Goal: Contribute content

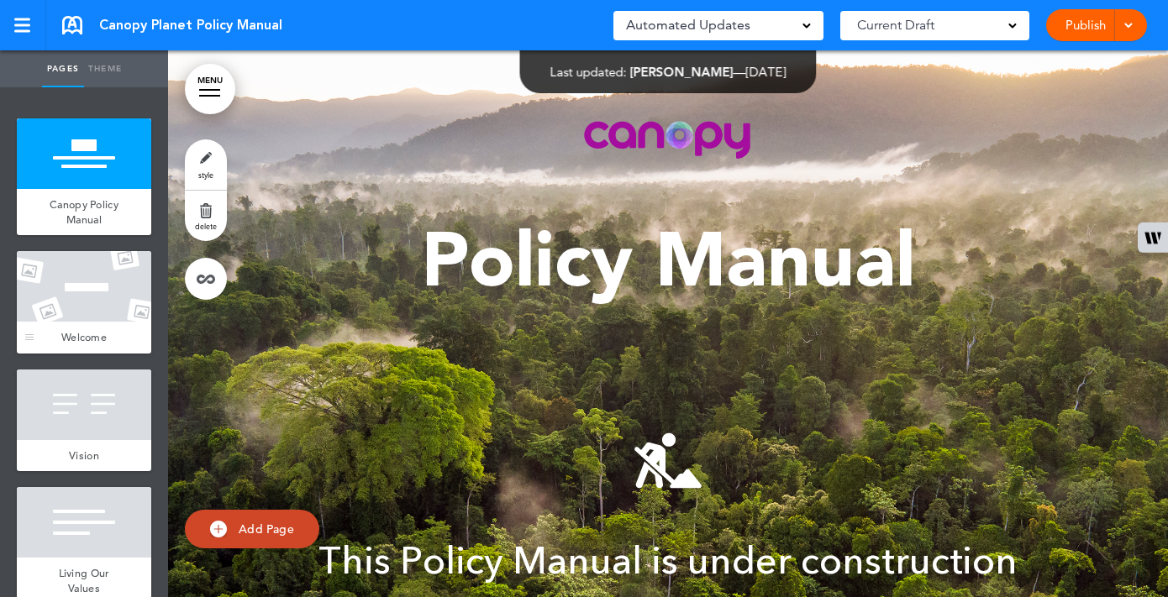
click at [102, 312] on div at bounding box center [84, 286] width 134 height 71
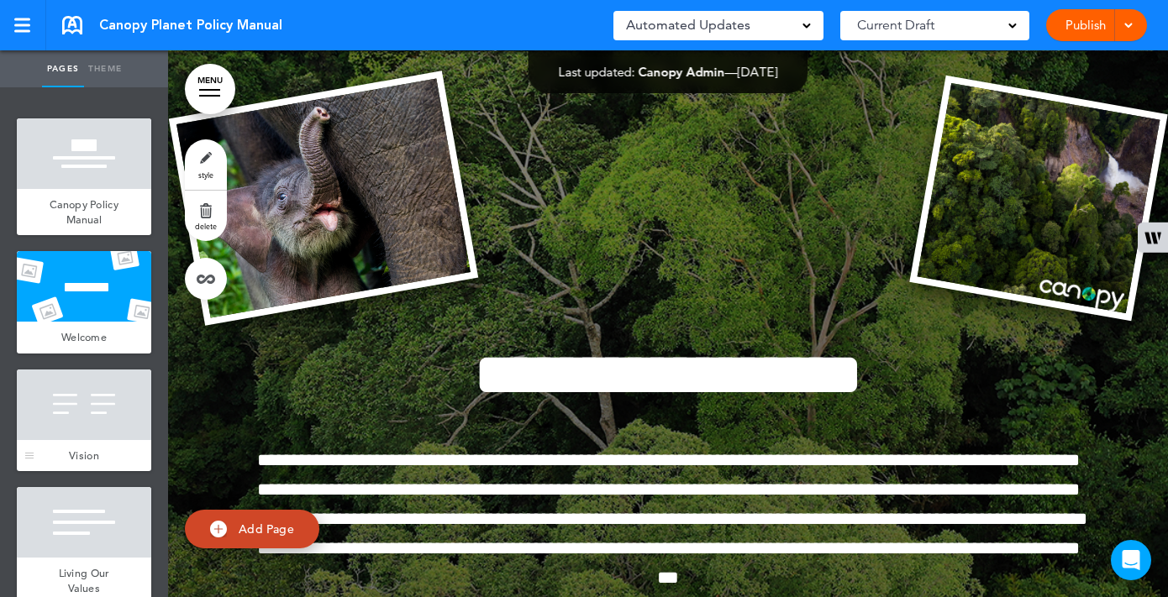
click at [84, 399] on div at bounding box center [84, 405] width 134 height 71
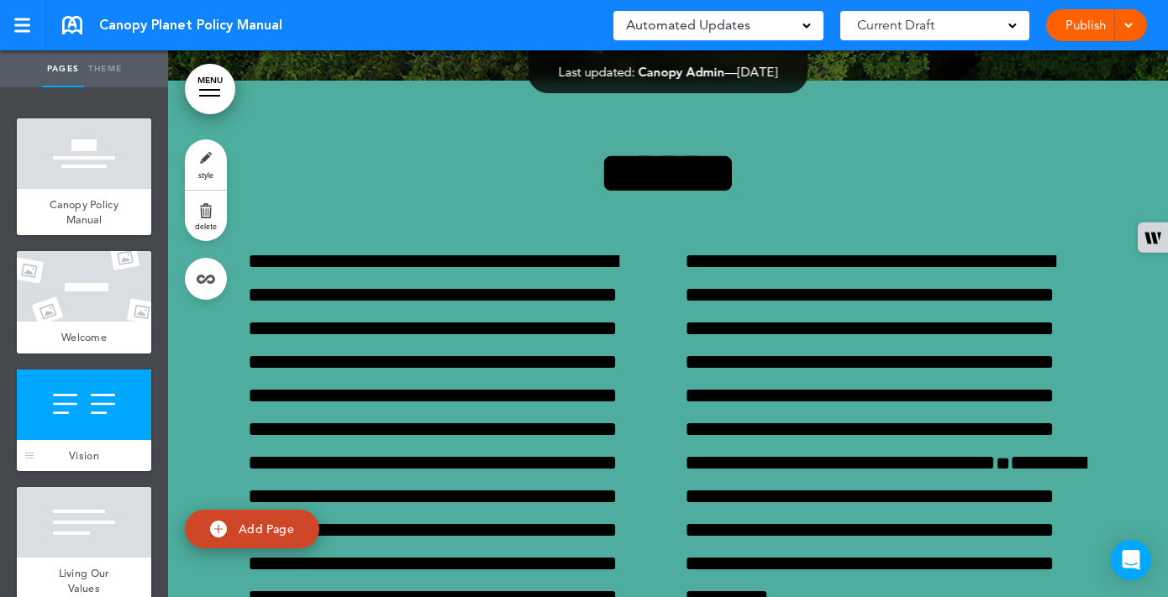
scroll to position [1824, 0]
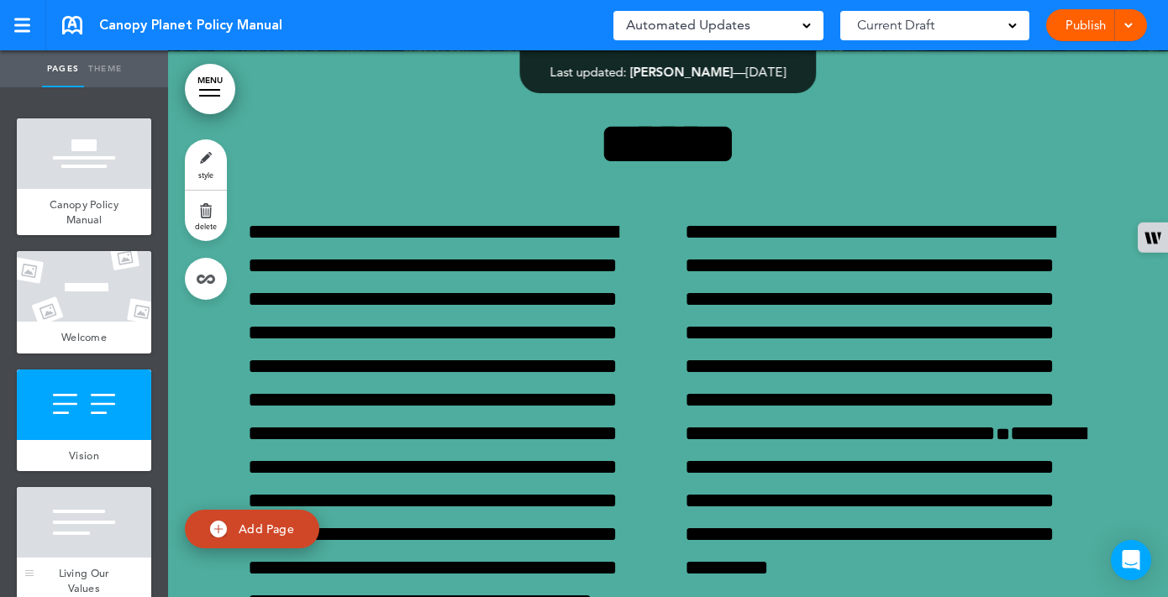
click at [72, 510] on div at bounding box center [84, 522] width 134 height 71
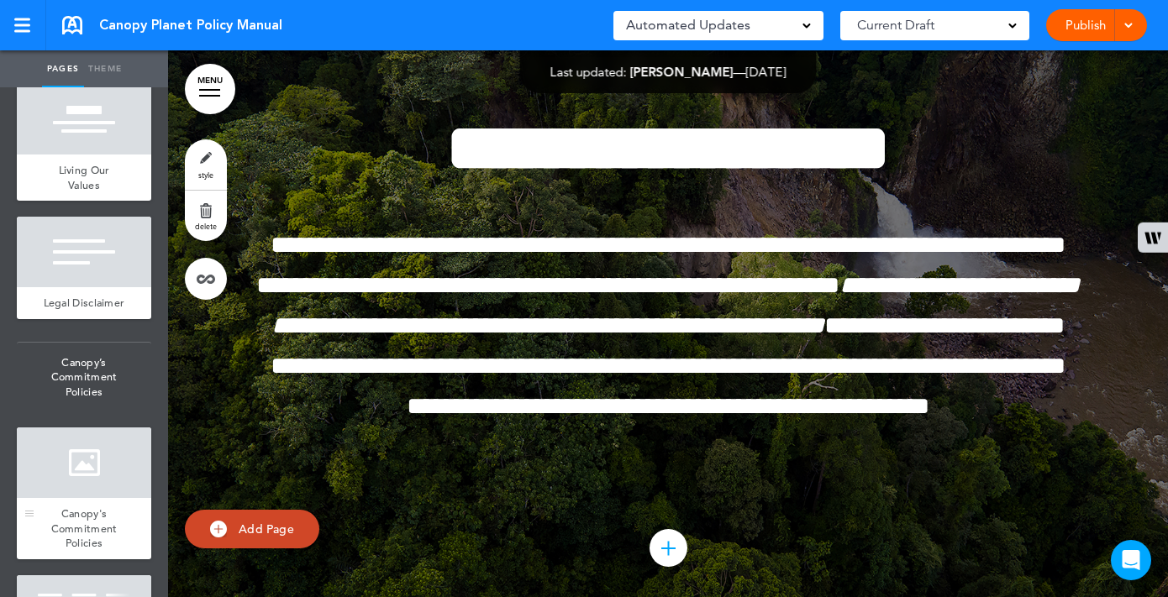
scroll to position [560, 0]
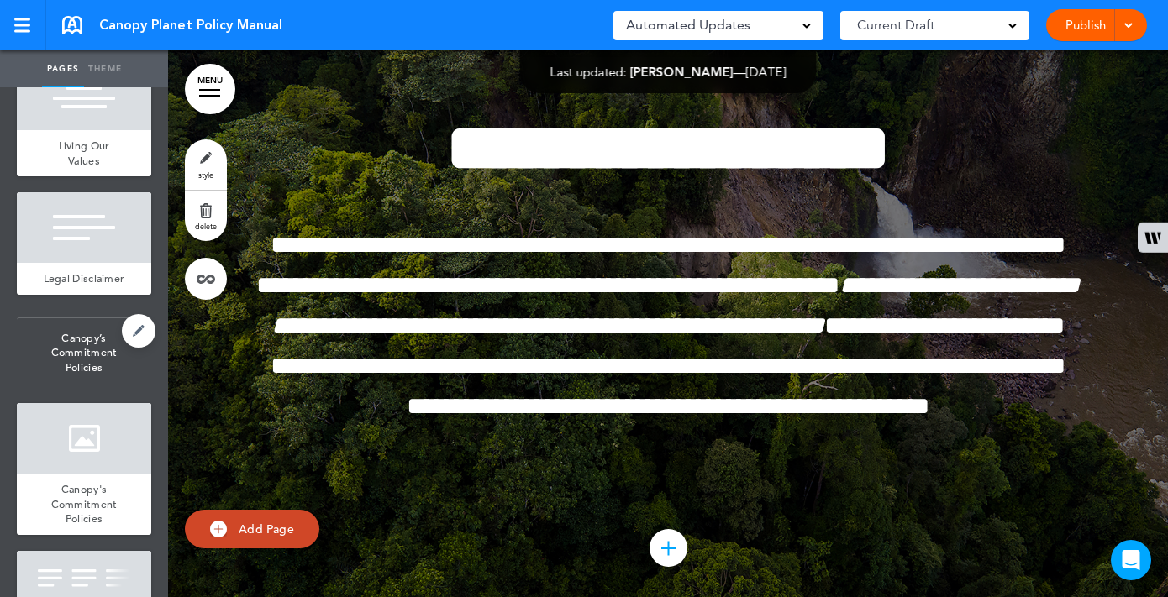
click at [87, 371] on span "Canopy’s Commitment Policies" at bounding box center [84, 353] width 134 height 70
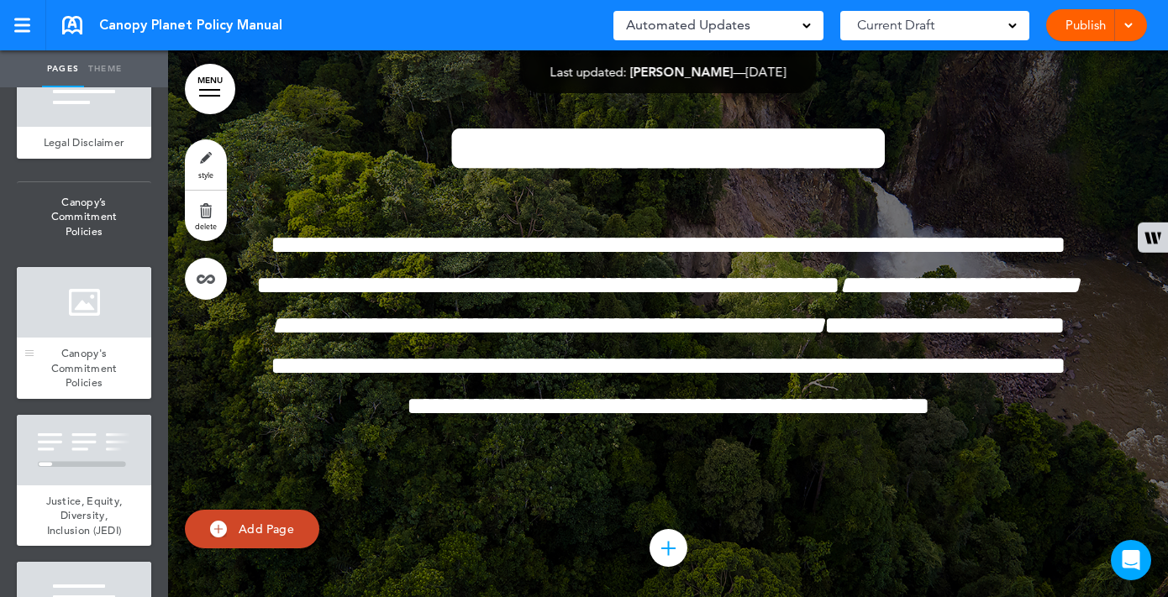
scroll to position [701, 0]
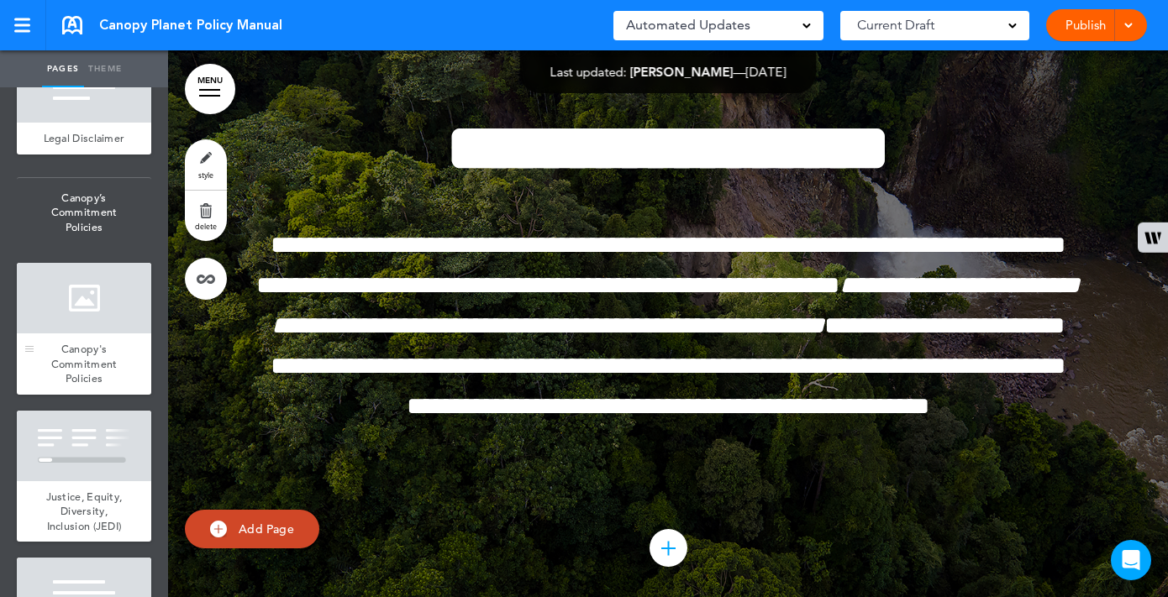
click at [92, 464] on div at bounding box center [84, 446] width 134 height 71
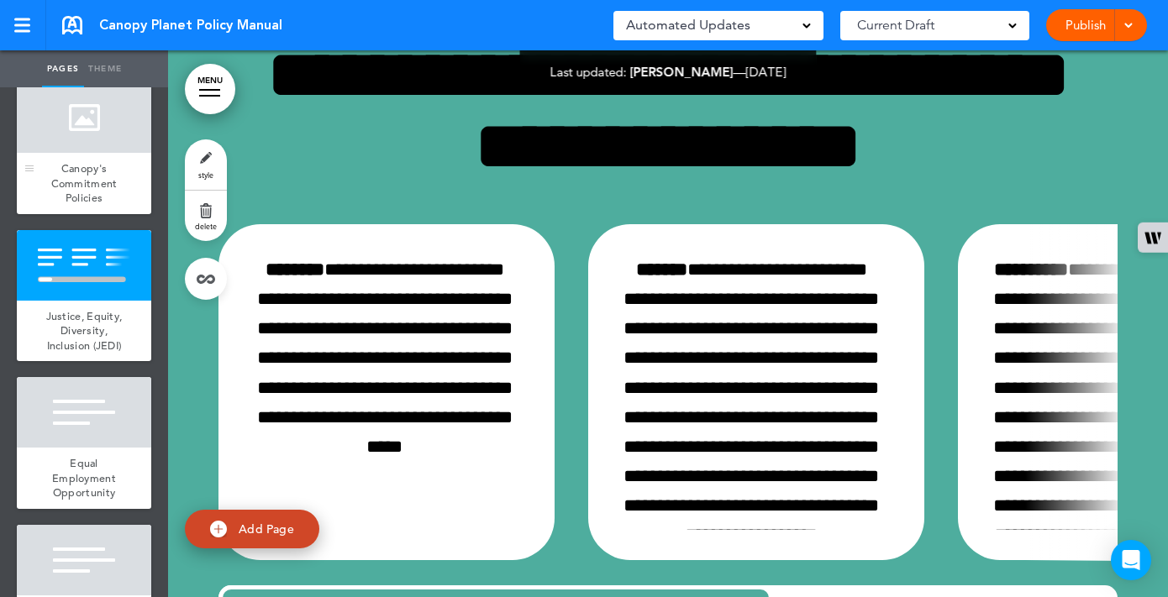
scroll to position [909, 0]
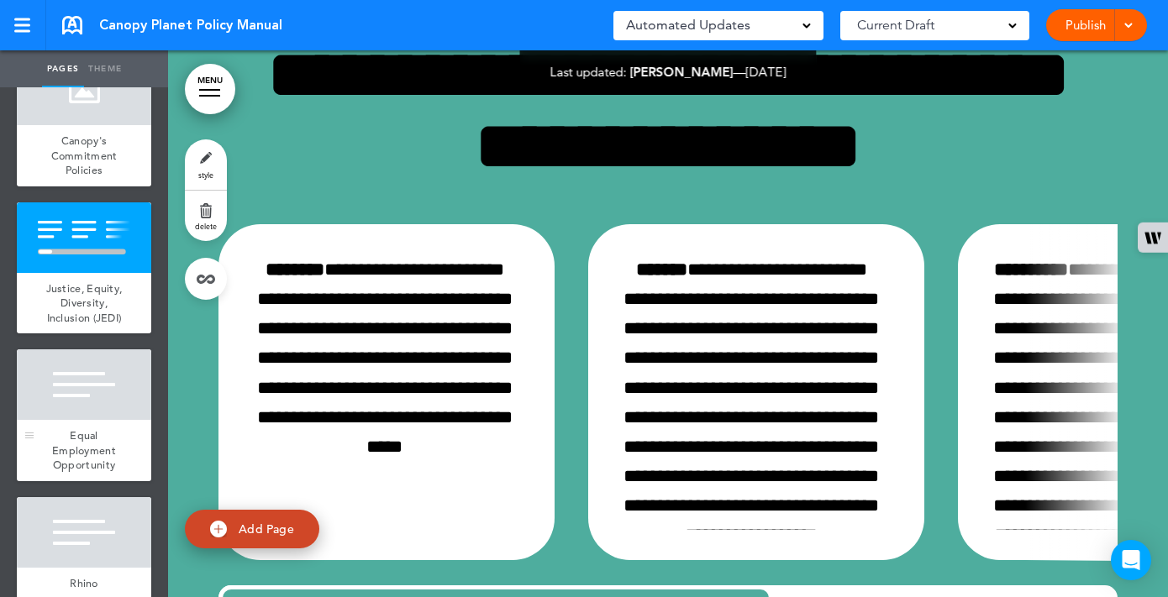
click at [92, 413] on div at bounding box center [84, 384] width 134 height 71
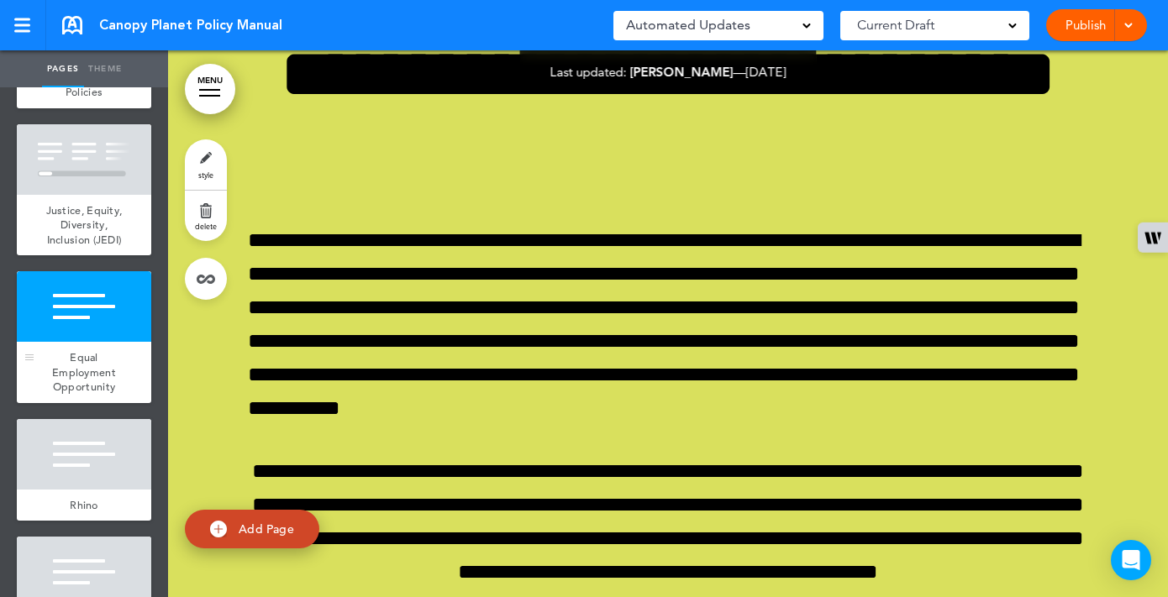
scroll to position [994, 0]
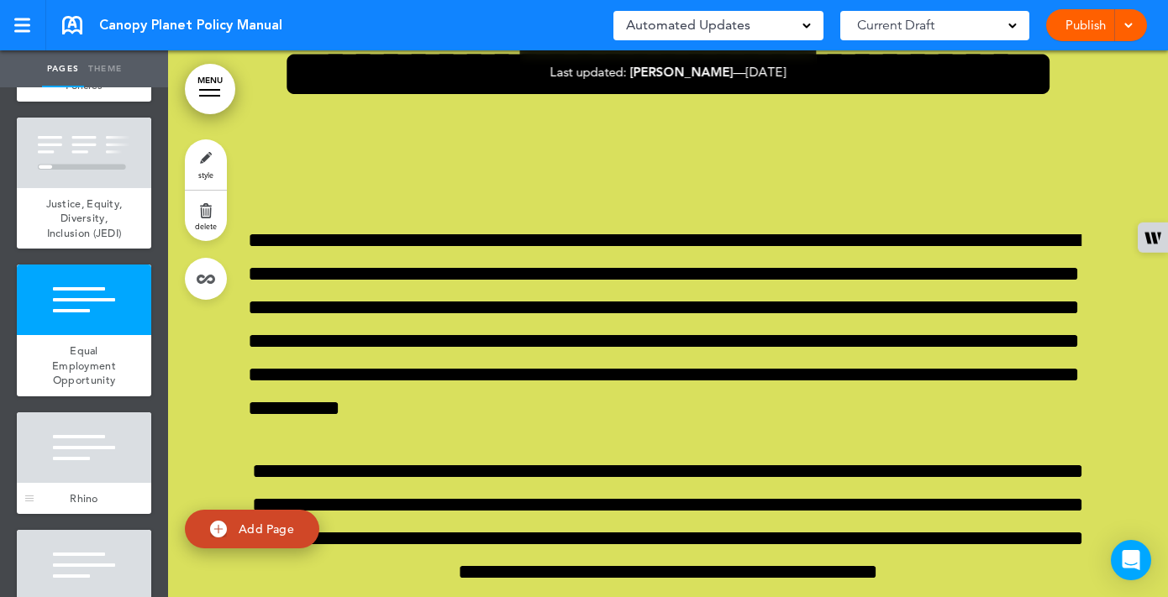
click at [89, 433] on div at bounding box center [84, 447] width 134 height 71
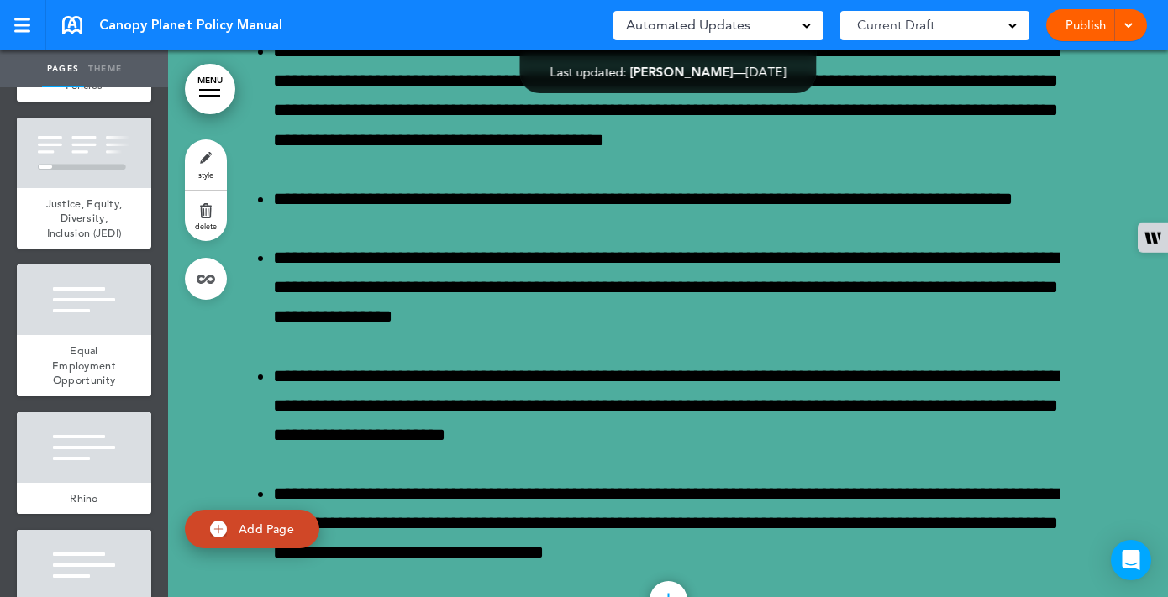
scroll to position [49770, 0]
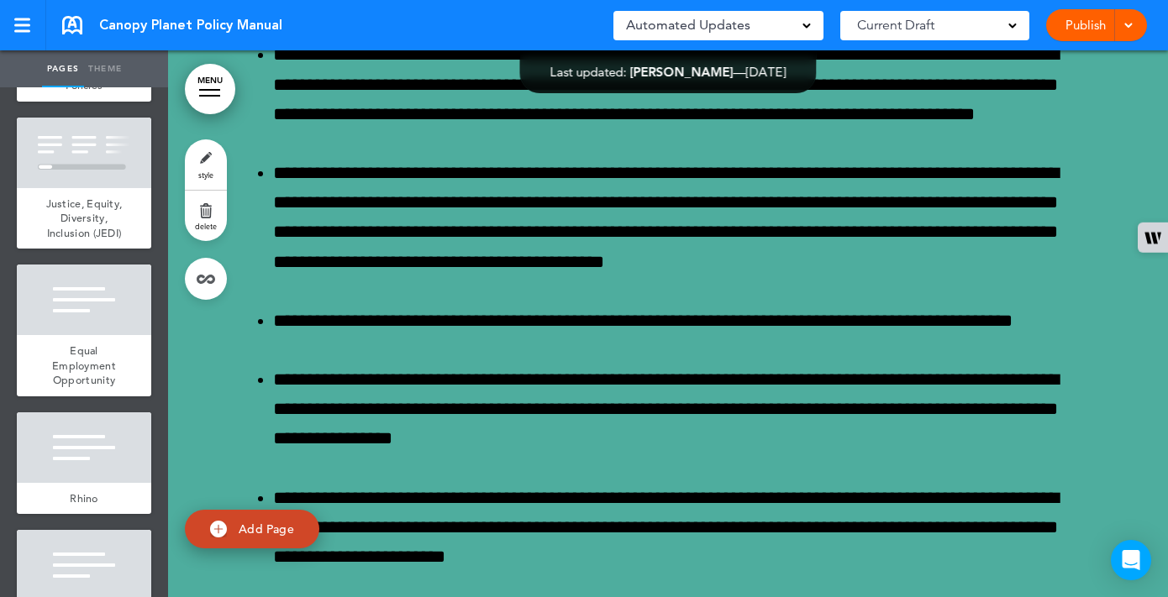
drag, startPoint x: 1106, startPoint y: 278, endPoint x: 1100, endPoint y: 329, distance: 51.6
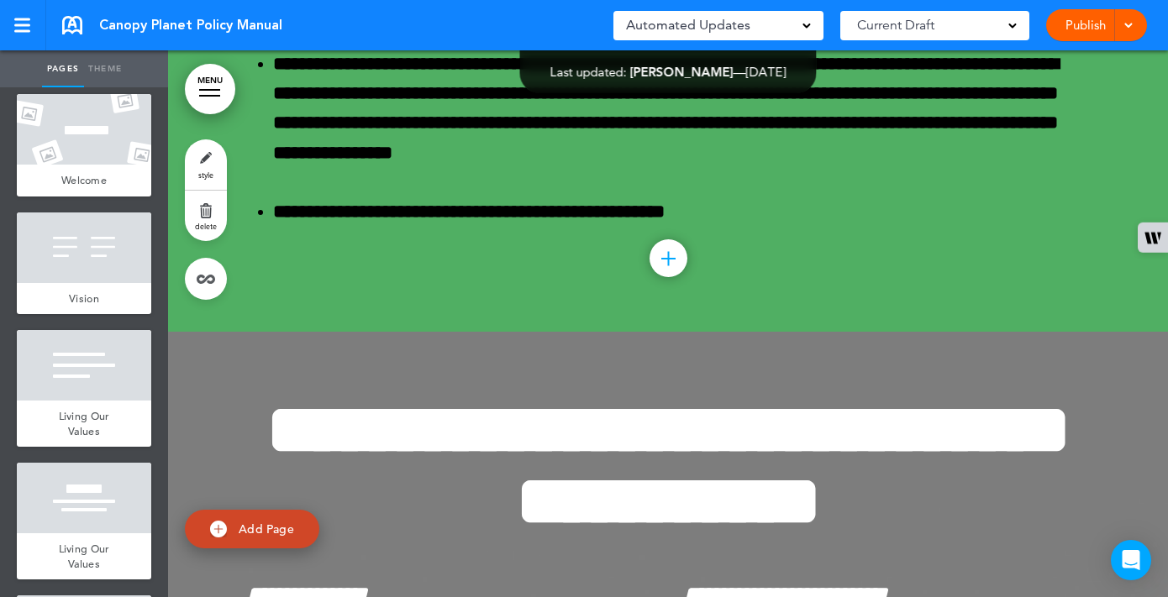
scroll to position [0, 0]
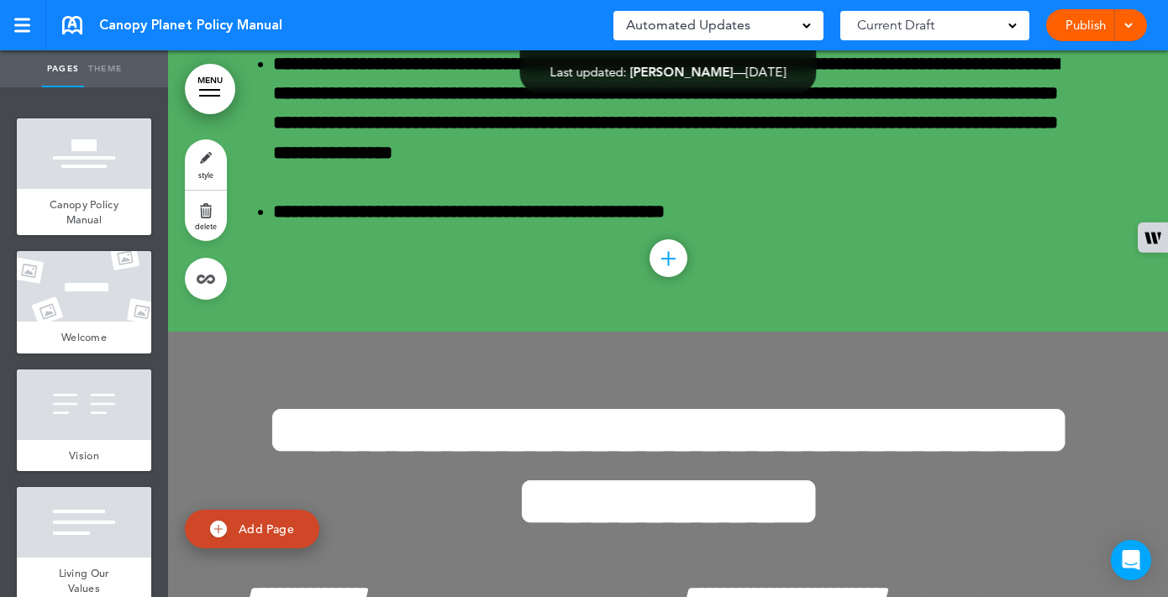
click at [108, 189] on div "Canopy Policy Manual" at bounding box center [84, 212] width 134 height 46
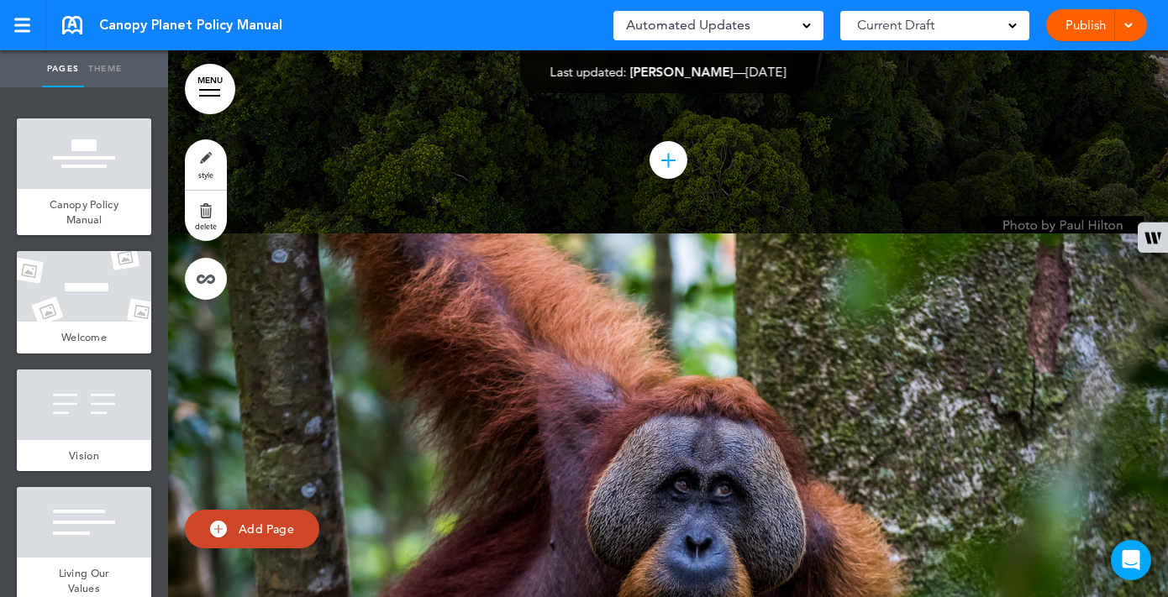
scroll to position [6230, 0]
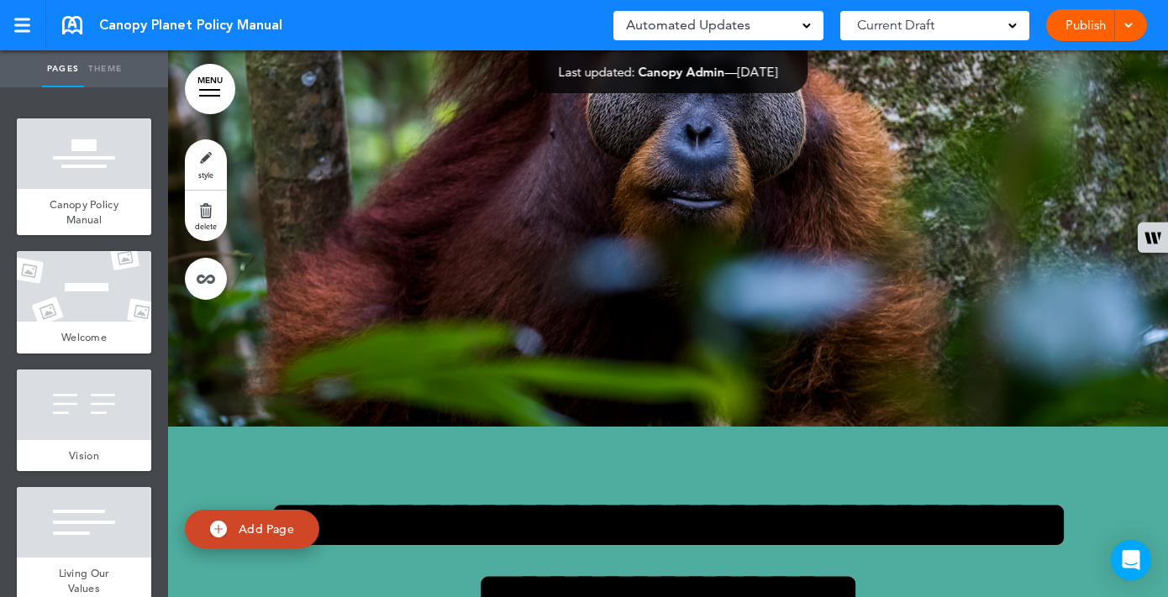
click at [869, 218] on div at bounding box center [668, 124] width 1000 height 605
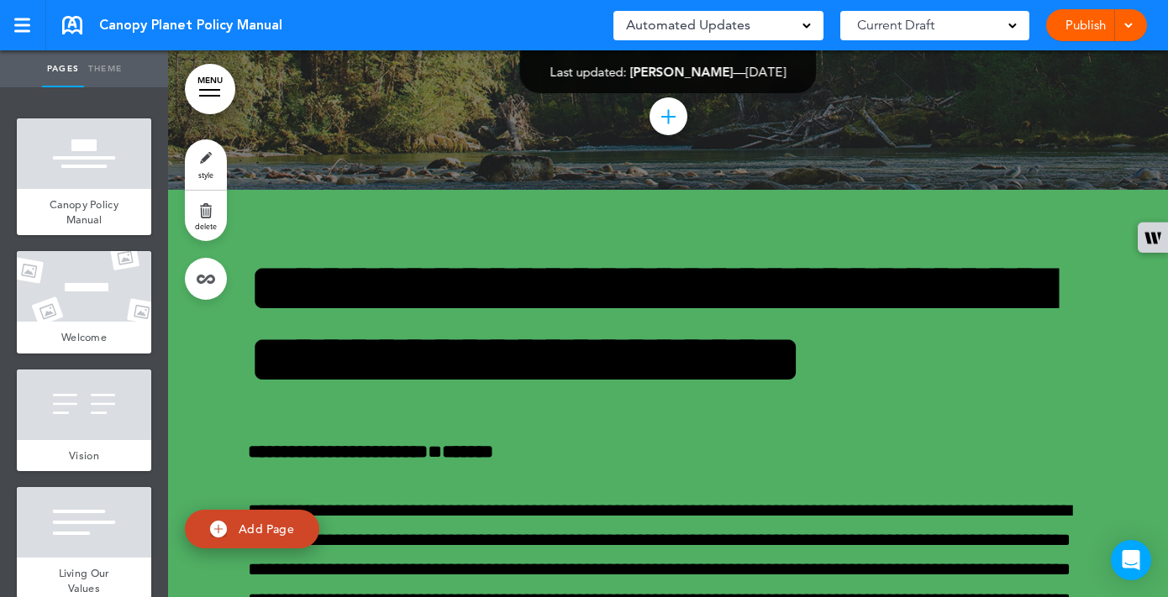
scroll to position [19974, 0]
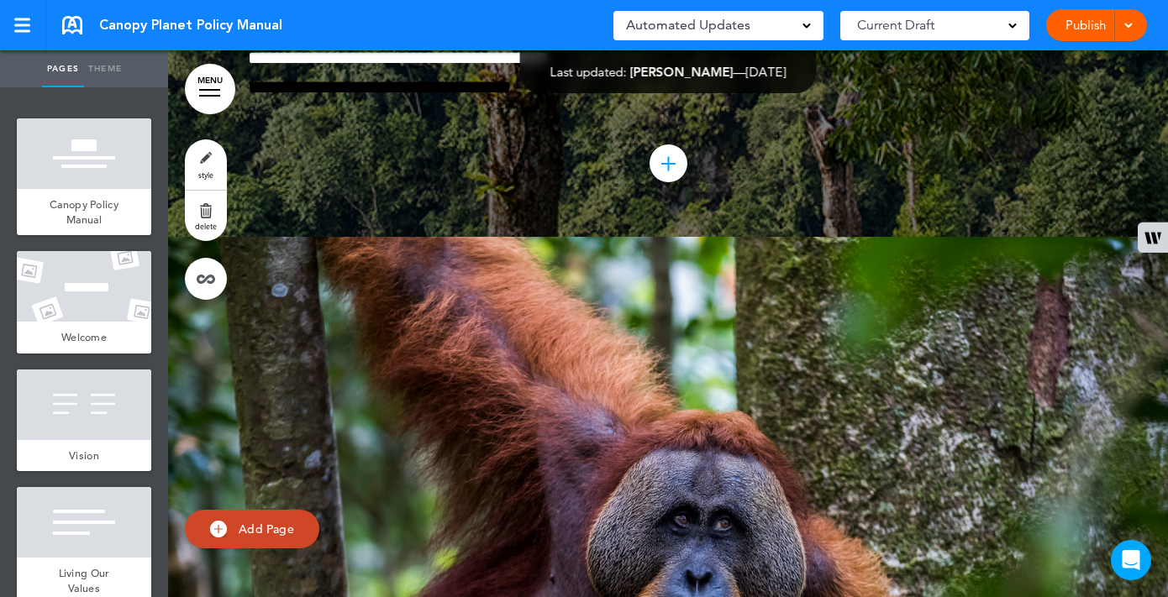
scroll to position [29145, 0]
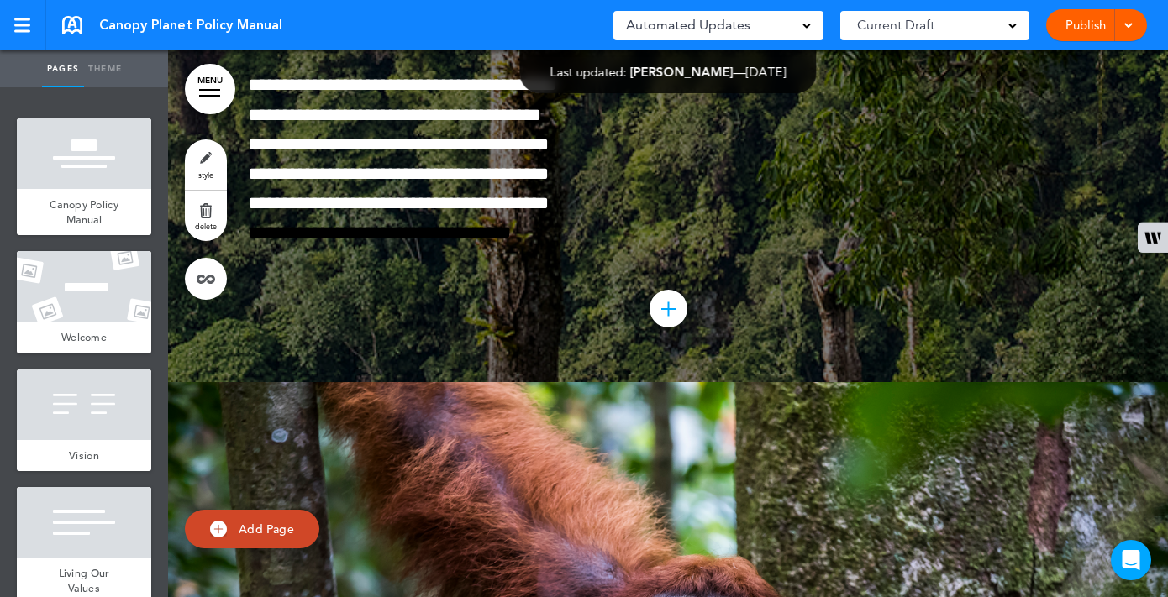
scroll to position [28989, 0]
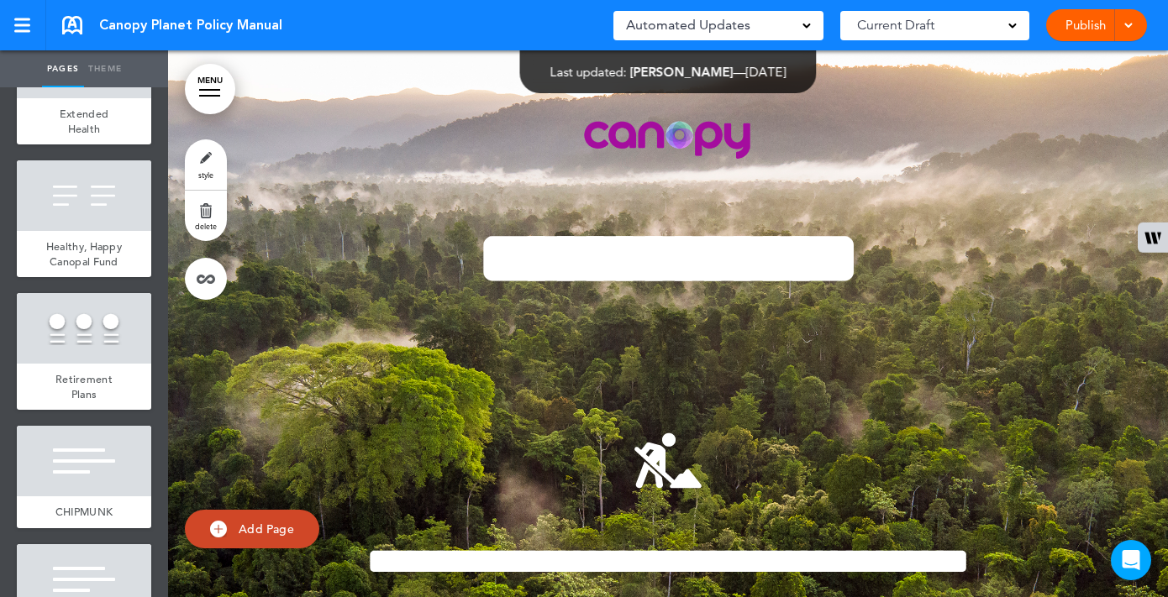
scroll to position [2401, 0]
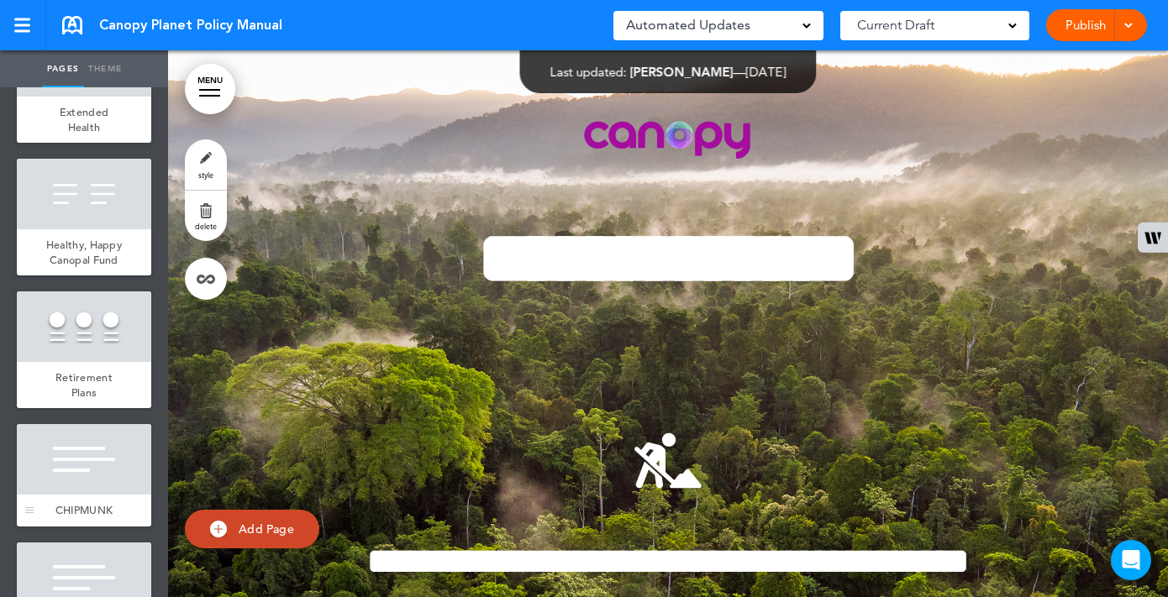
click at [92, 460] on div at bounding box center [84, 459] width 134 height 71
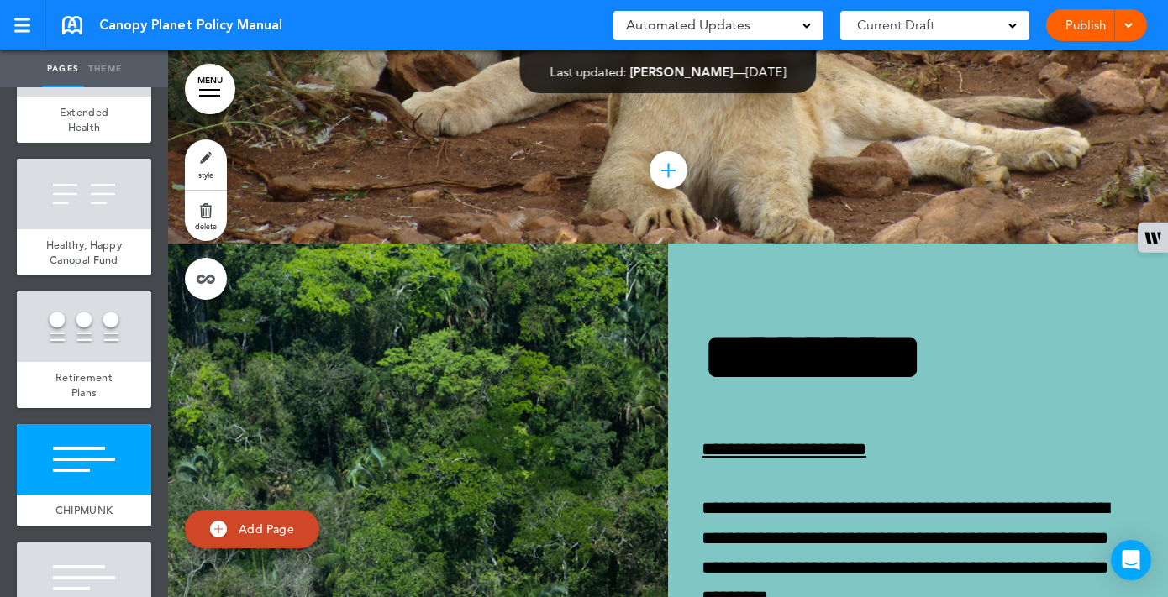
scroll to position [31091, 0]
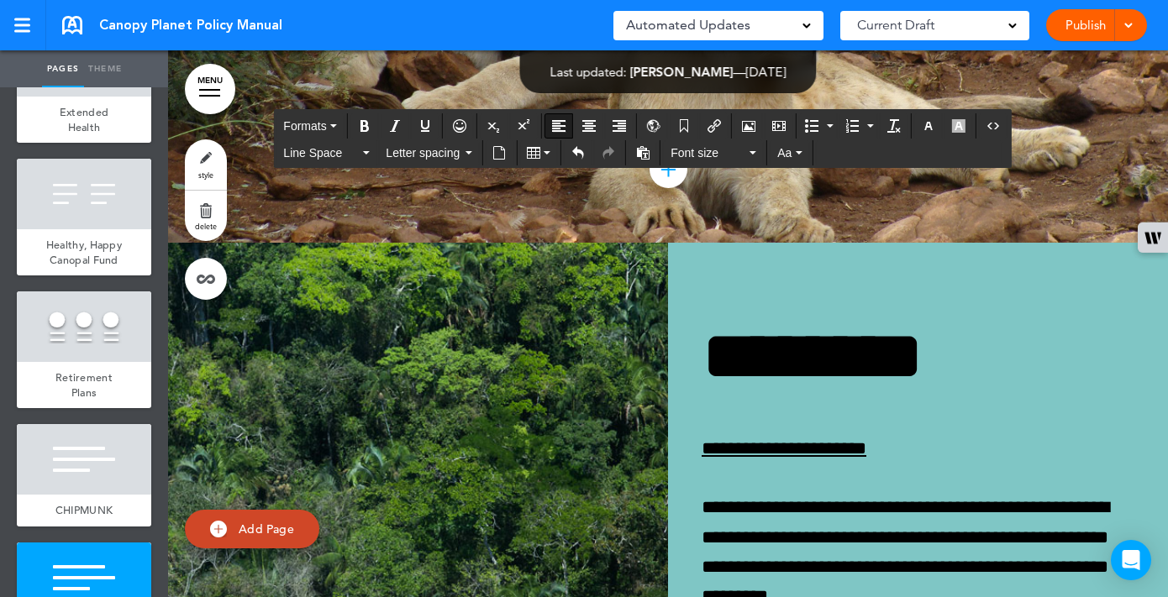
drag, startPoint x: 732, startPoint y: 325, endPoint x: 1027, endPoint y: 338, distance: 295.9
click at [1134, 558] on icon "Open Intercom Messenger" at bounding box center [1129, 560] width 19 height 22
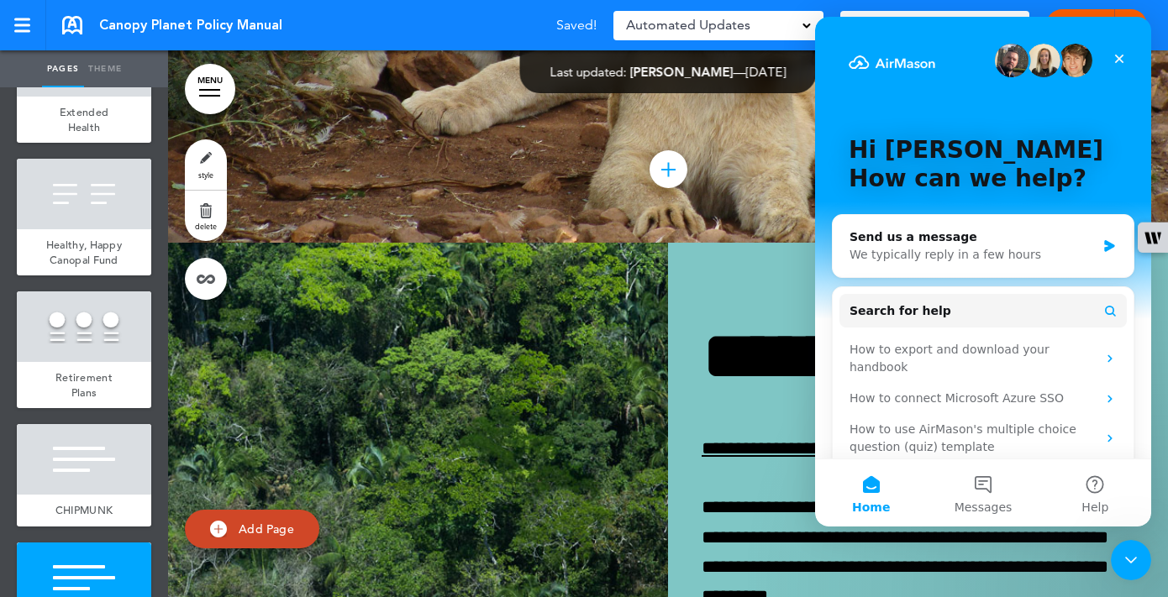
scroll to position [0, 0]
click at [1117, 51] on div "Close" at bounding box center [1119, 59] width 30 height 30
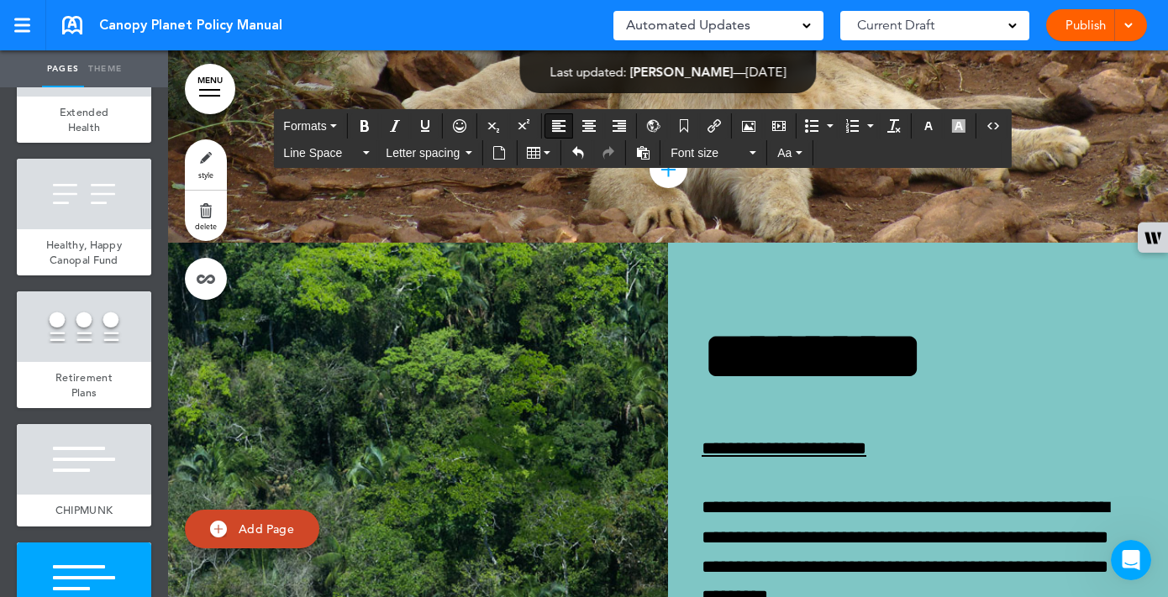
drag, startPoint x: 732, startPoint y: 326, endPoint x: 1025, endPoint y: 335, distance: 293.3
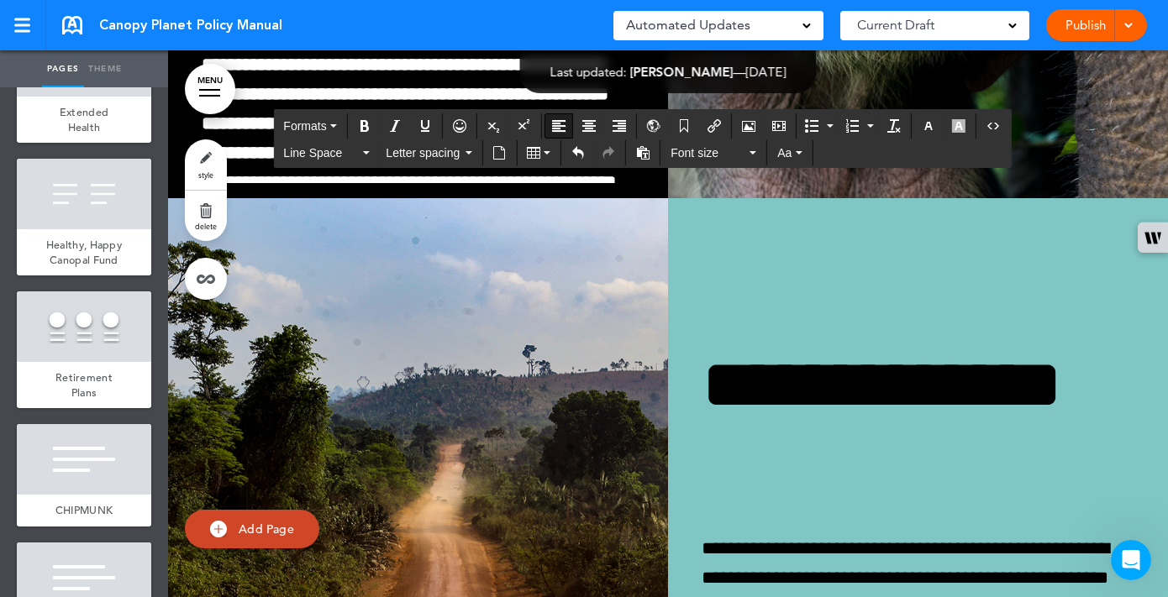
scroll to position [32346, 0]
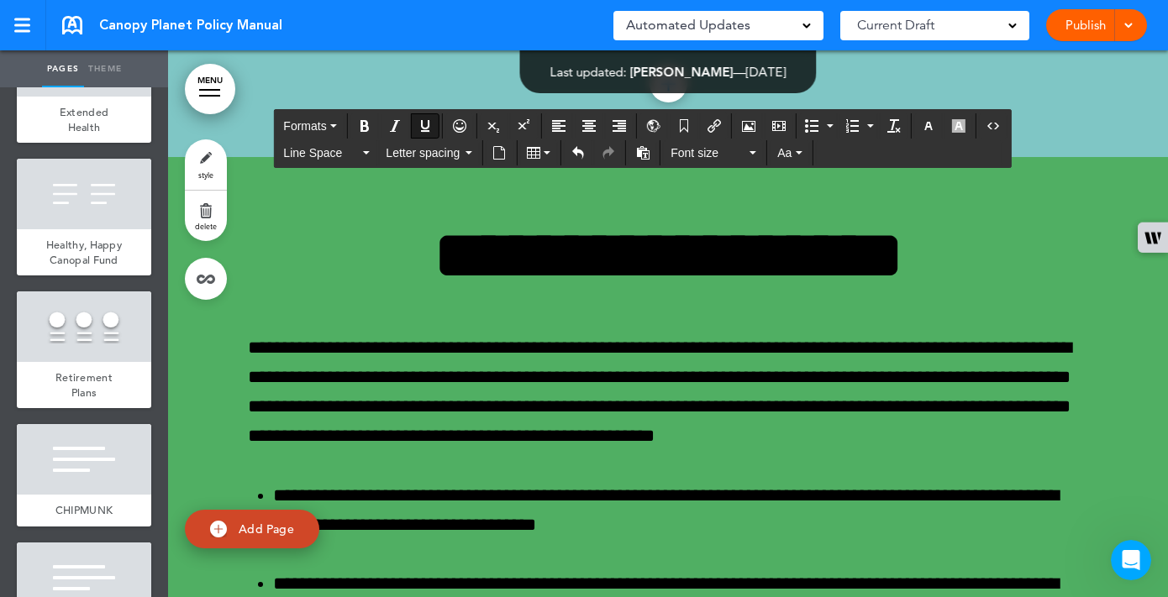
scroll to position [17, 0]
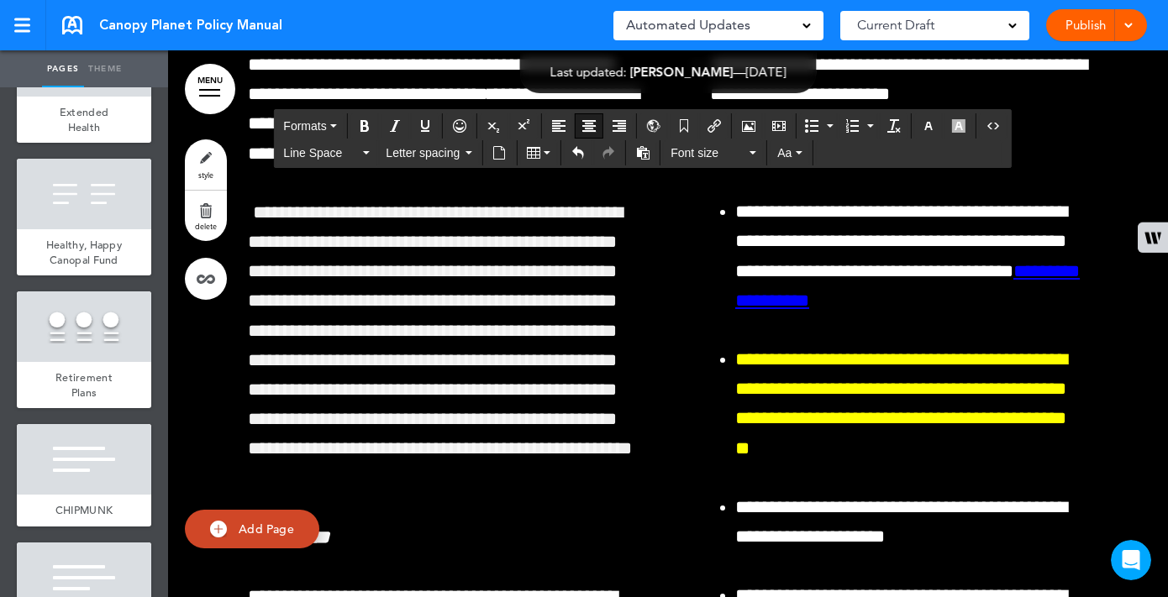
scroll to position [41031, 0]
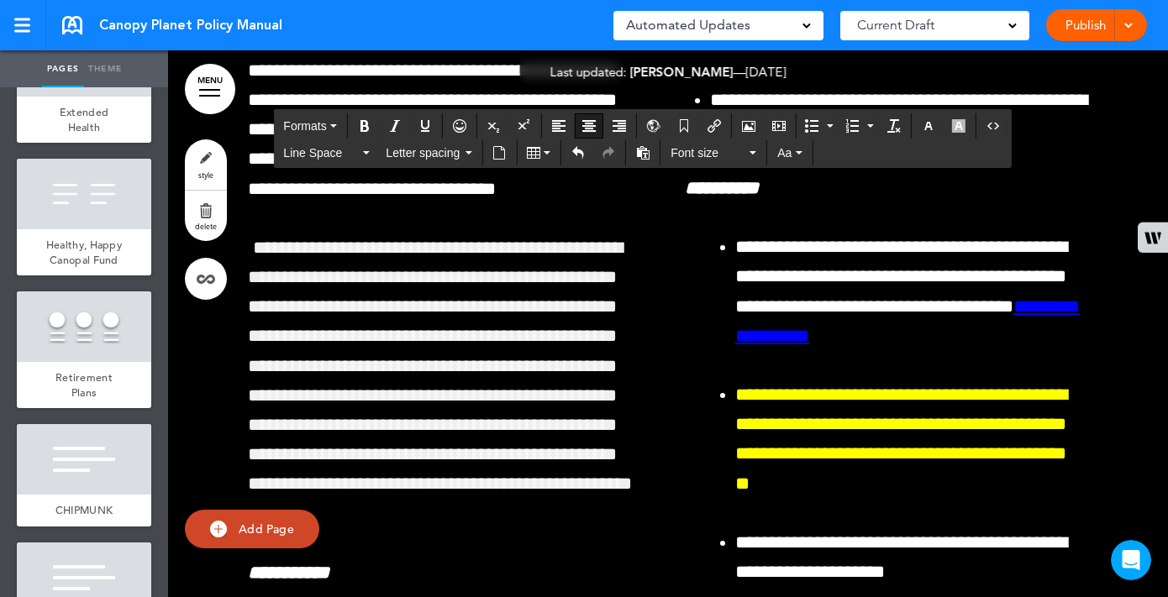
drag, startPoint x: 832, startPoint y: 368, endPoint x: 816, endPoint y: 367, distance: 16.8
copy p "*"
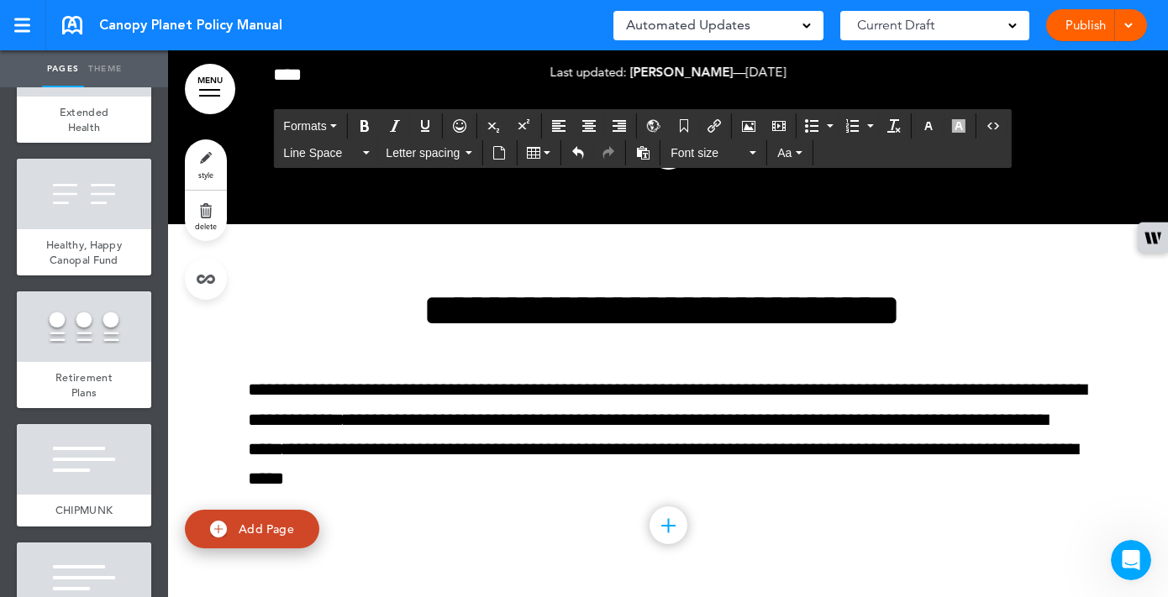
scroll to position [42101, 0]
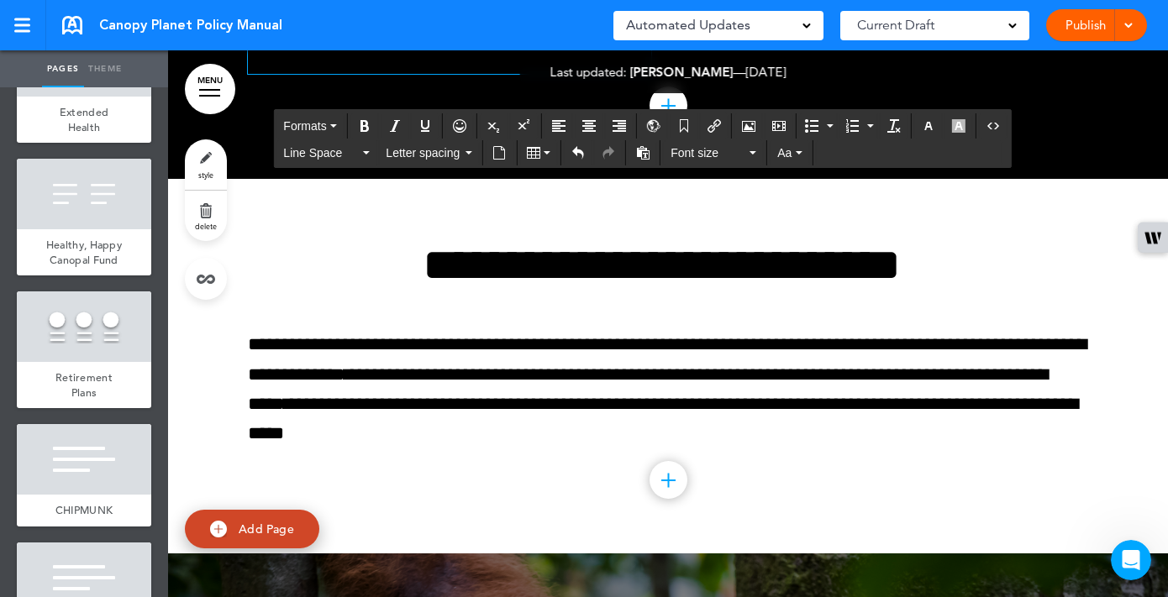
scroll to position [42144, 0]
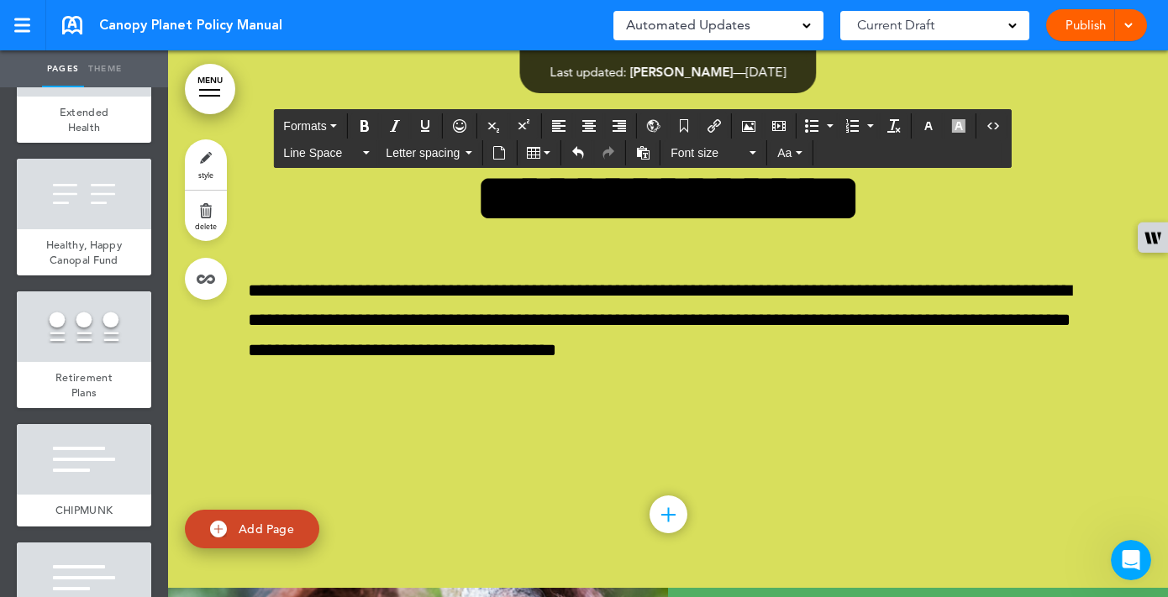
scroll to position [44454, 0]
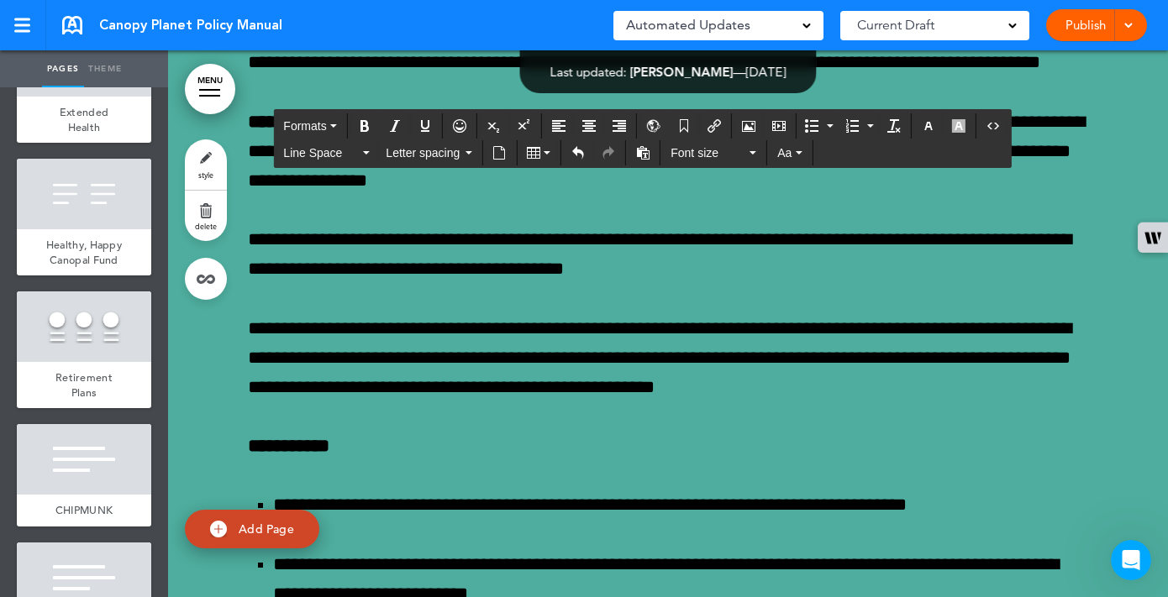
scroll to position [46914, 0]
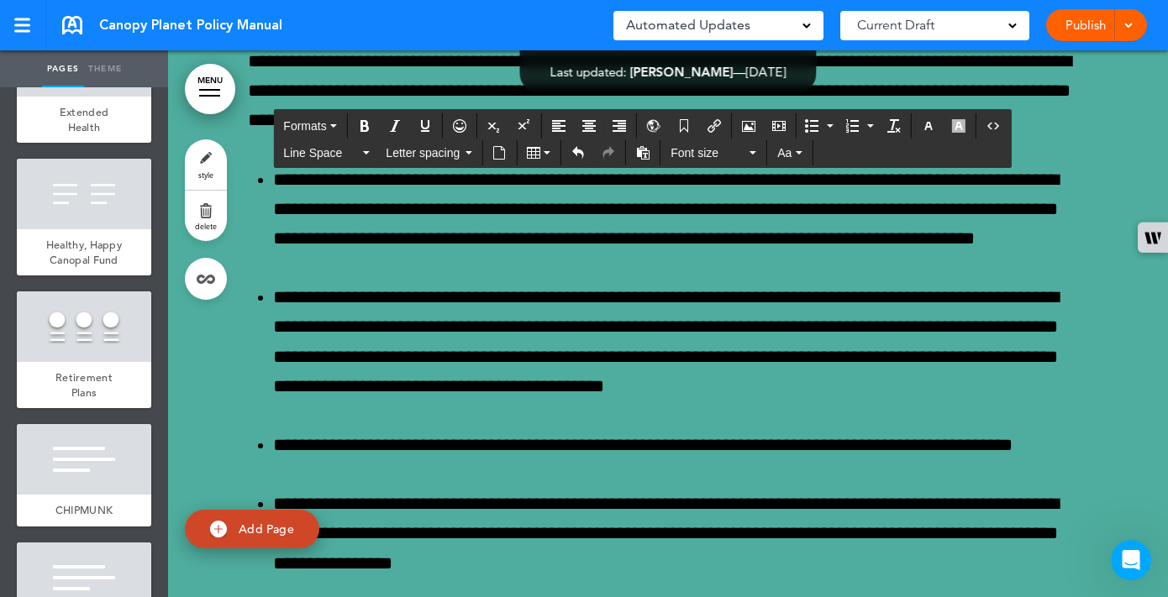
scroll to position [49684, 0]
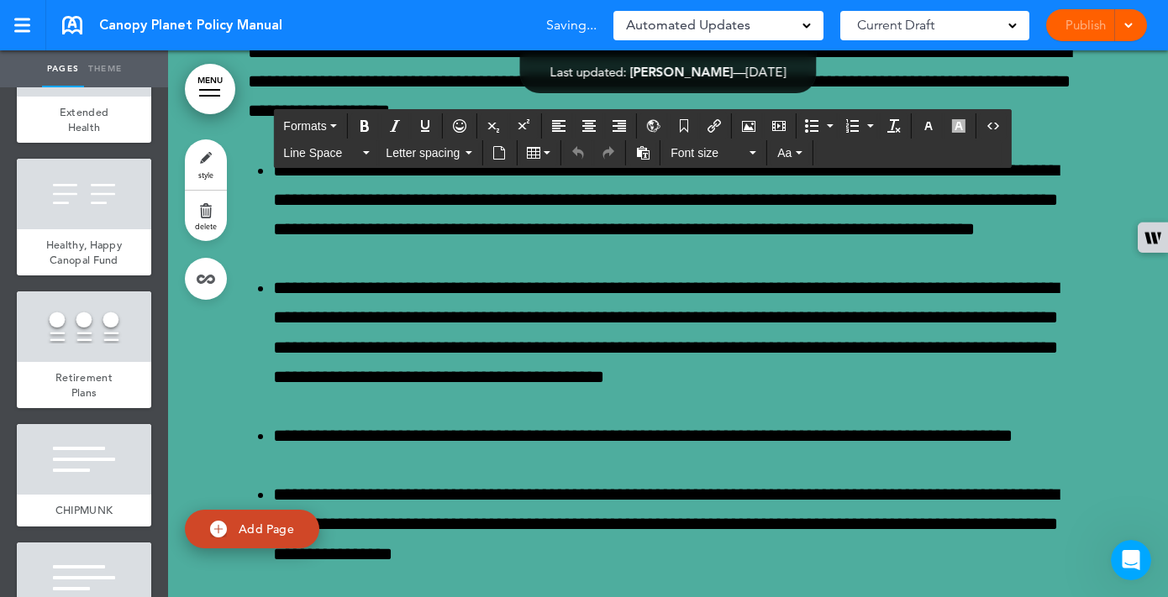
drag, startPoint x: 934, startPoint y: 478, endPoint x: 632, endPoint y: 473, distance: 302.4
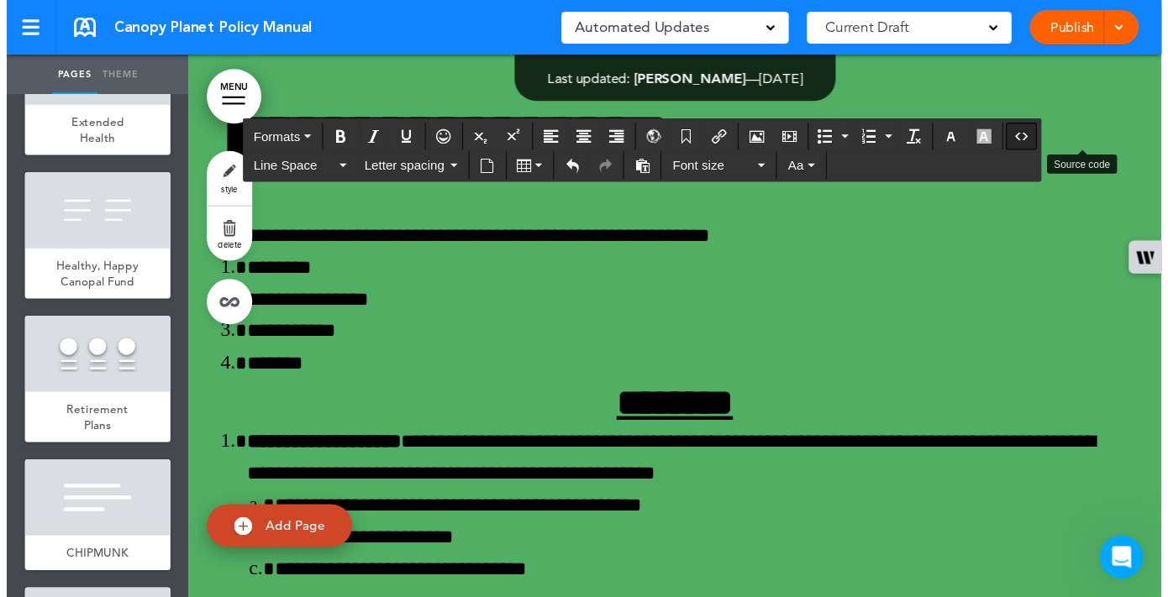
scroll to position [47, 0]
